Goal: Task Accomplishment & Management: Use online tool/utility

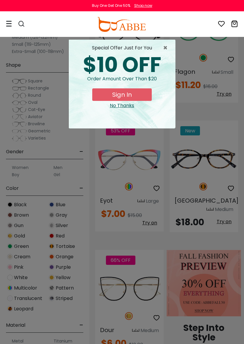
scroll to position [106, 0]
click at [148, 97] on button "Sign In" at bounding box center [121, 94] width 59 height 12
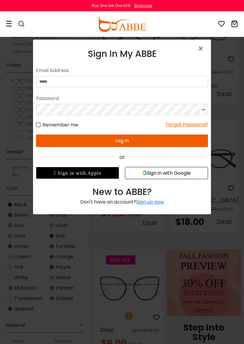
click at [201, 50] on span "×" at bounding box center [202, 48] width 9 height 13
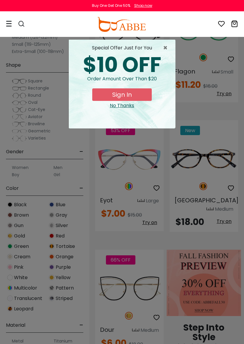
click at [165, 48] on span "×" at bounding box center [166, 47] width 7 height 7
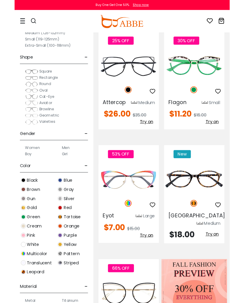
scroll to position [0, 0]
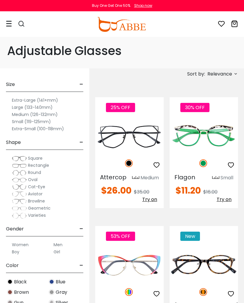
click at [0, 0] on img at bounding box center [0, 0] width 0 height 0
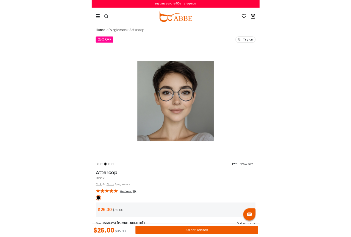
scroll to position [3, 0]
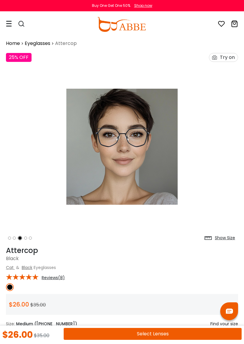
click at [224, 58] on div "Try on" at bounding box center [227, 57] width 15 height 8
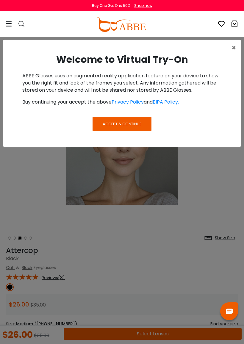
click at [138, 123] on span "Accept & Continue" at bounding box center [122, 124] width 39 height 6
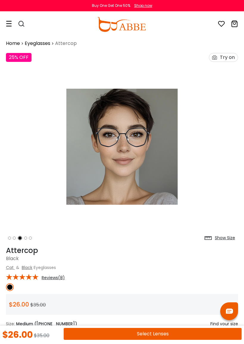
click at [220, 59] on div "Try on" at bounding box center [227, 57] width 15 height 8
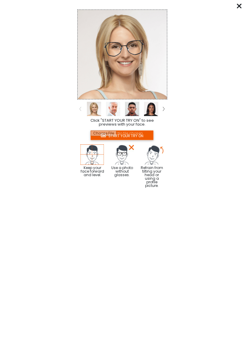
click at [139, 134] on input "file" at bounding box center [121, 135] width 63 height 10
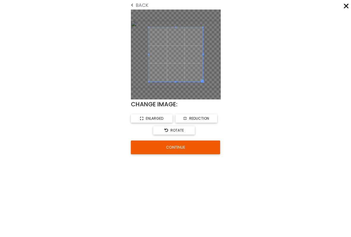
click at [153, 120] on span "enlarged" at bounding box center [155, 118] width 18 height 5
click at [200, 149] on button "CONTINUE" at bounding box center [175, 147] width 89 height 14
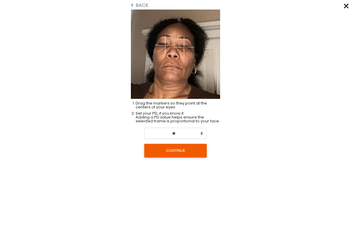
click at [173, 156] on button "CONTINUE" at bounding box center [175, 151] width 62 height 14
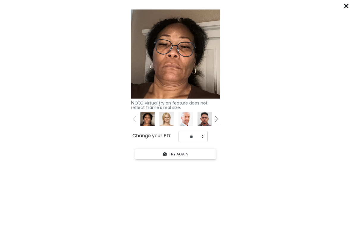
scroll to position [4, 0]
click at [244, 10] on from "Click "START YOUR TRY ON" to see previews with your face. START YOUR TRY ON Kee…" at bounding box center [175, 84] width 351 height 154
click at [163, 153] on icon at bounding box center [165, 154] width 4 height 4
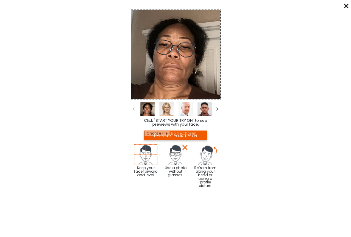
click at [340, 7] on div "****** Click "START YOUR TRY ON" to see previews with your face. START YOUR TRY…" at bounding box center [175, 118] width 351 height 237
click at [342, 9] on from "Click "START YOUR TRY ON" to see previews with your face. START YOUR TRY ON Kee…" at bounding box center [175, 97] width 351 height 180
click at [342, 7] on div "****** Click "START YOUR TRY ON" to see previews with your face. START YOUR TRY…" at bounding box center [175, 118] width 351 height 237
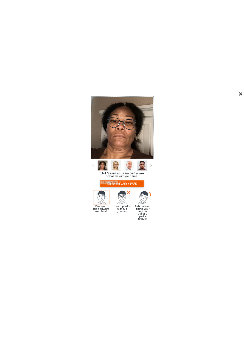
scroll to position [1, 0]
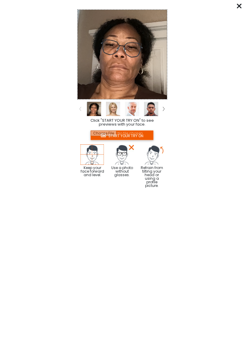
click at [236, 6] on div "****** Click "START YOUR TRY ON" to see previews with your face. START YOUR TRY…" at bounding box center [122, 172] width 244 height 344
click at [239, 4] on icon at bounding box center [239, 6] width 5 height 5
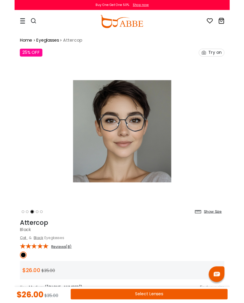
scroll to position [0, 0]
